Goal: Navigation & Orientation: Find specific page/section

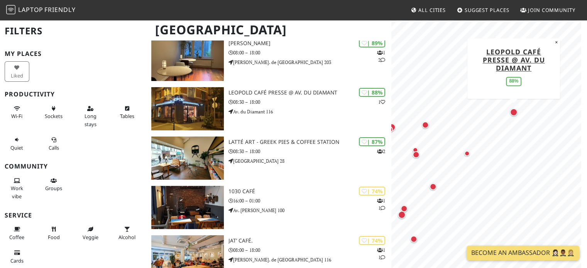
scroll to position [116, 0]
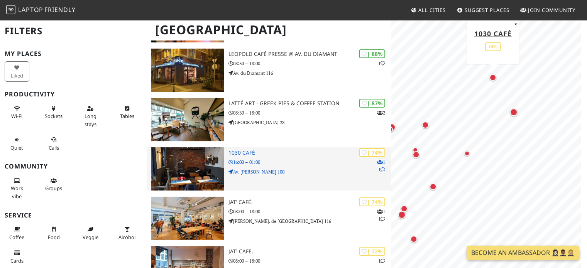
click at [284, 159] on p "16:00 – 01:00" at bounding box center [309, 162] width 163 height 7
click at [165, 154] on img at bounding box center [187, 168] width 72 height 43
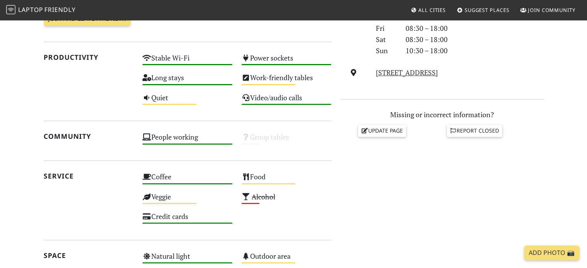
scroll to position [113, 0]
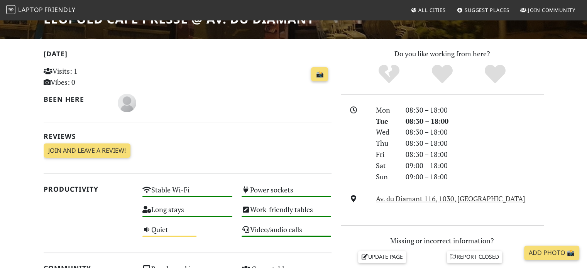
scroll to position [154, 0]
